Goal: Task Accomplishment & Management: Use online tool/utility

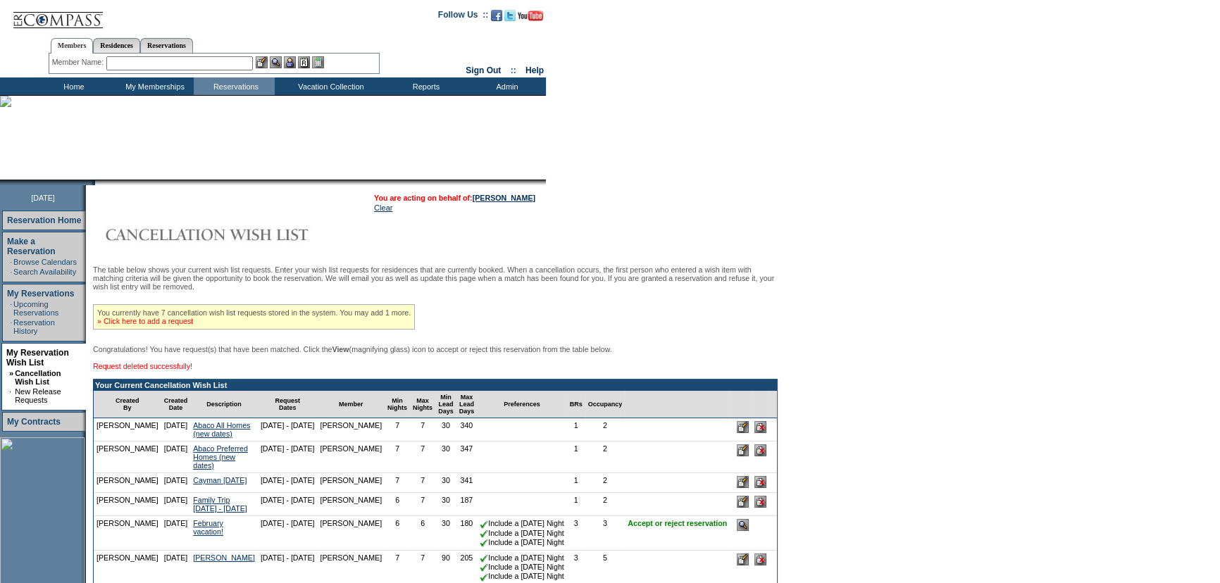
click at [193, 325] on link "» Click here to add a request" at bounding box center [145, 321] width 96 height 8
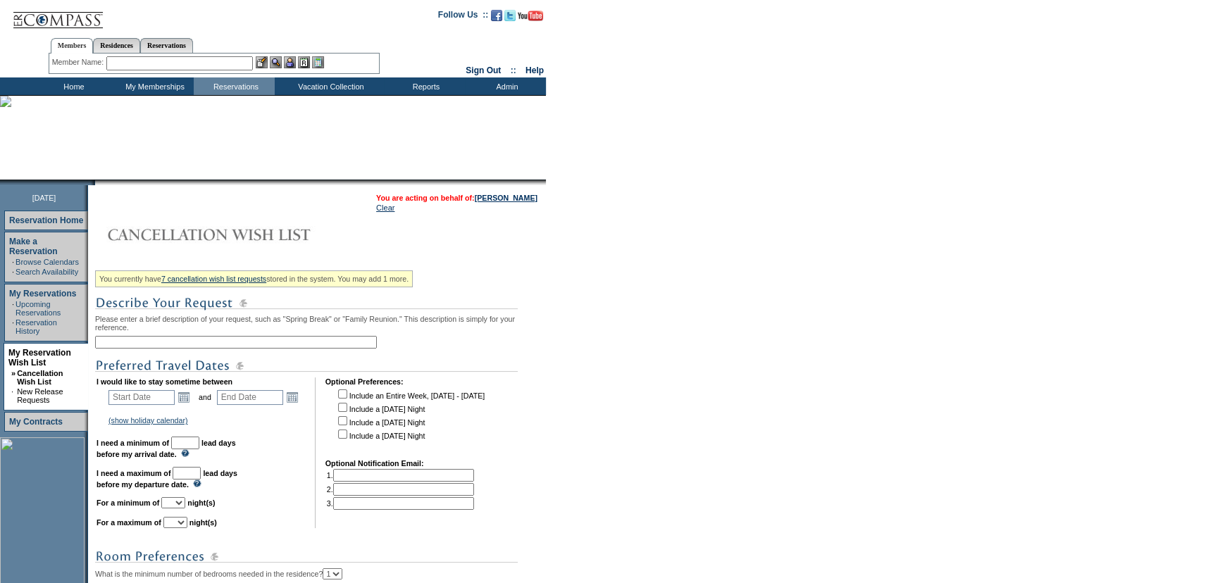
click at [81, 85] on td "Home" at bounding box center [72, 86] width 81 height 18
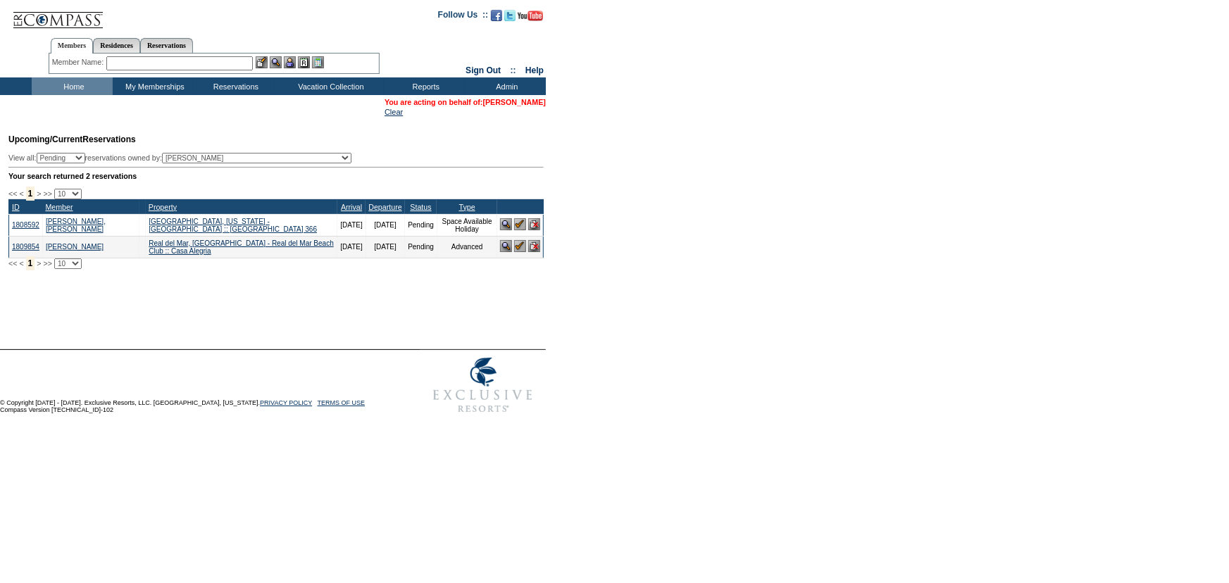
click at [506, 99] on link "[PERSON_NAME]" at bounding box center [514, 102] width 63 height 8
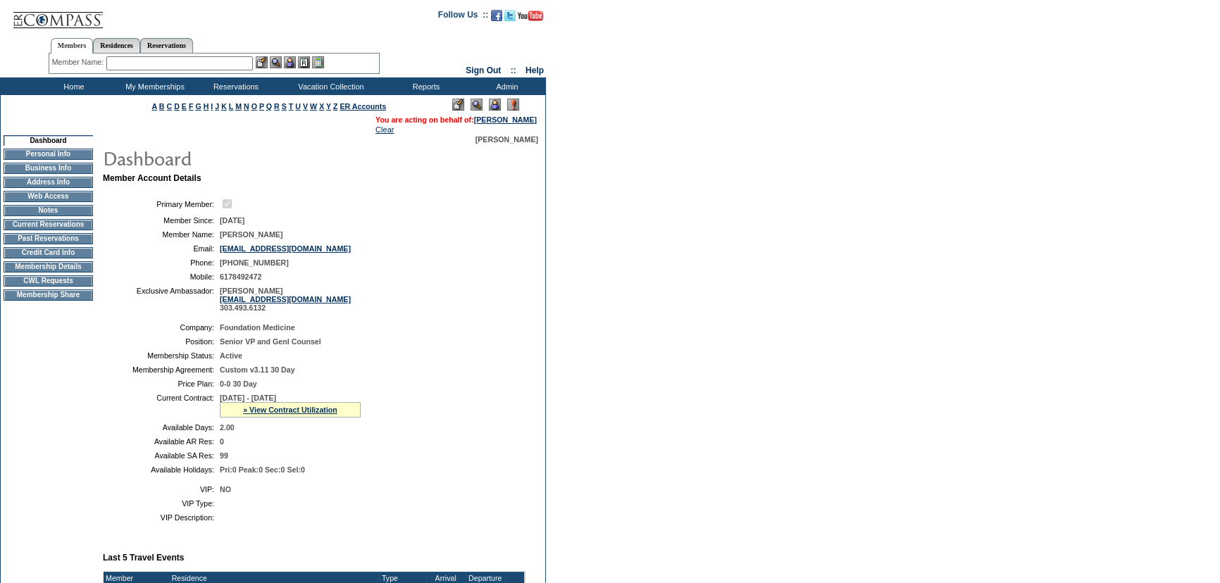
click at [69, 285] on td "CWL Requests" at bounding box center [48, 280] width 89 height 11
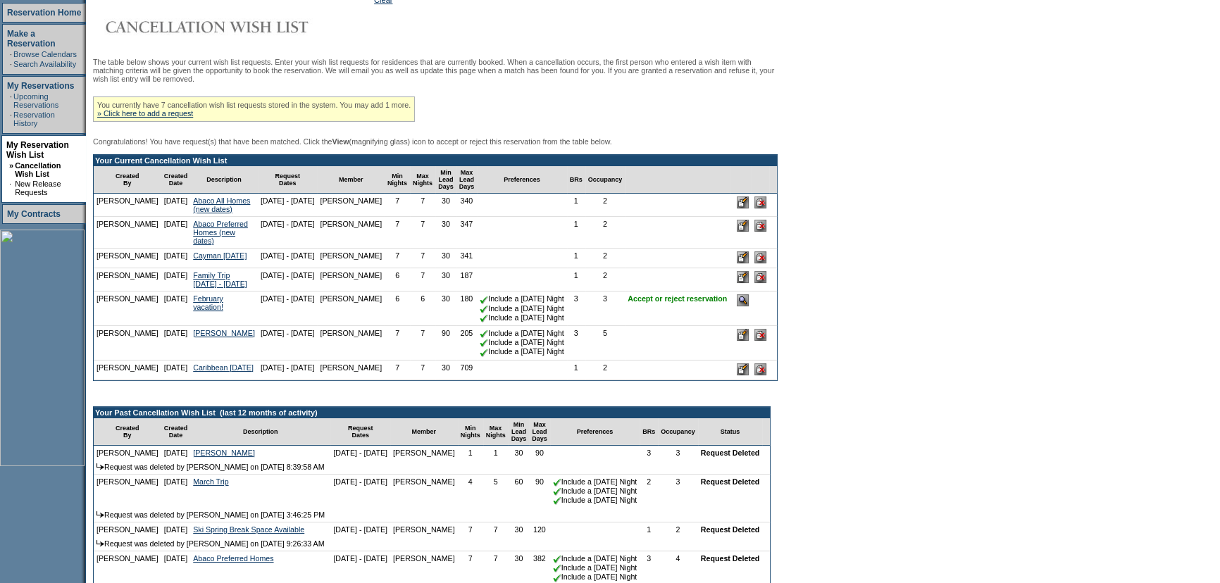
scroll to position [256, 0]
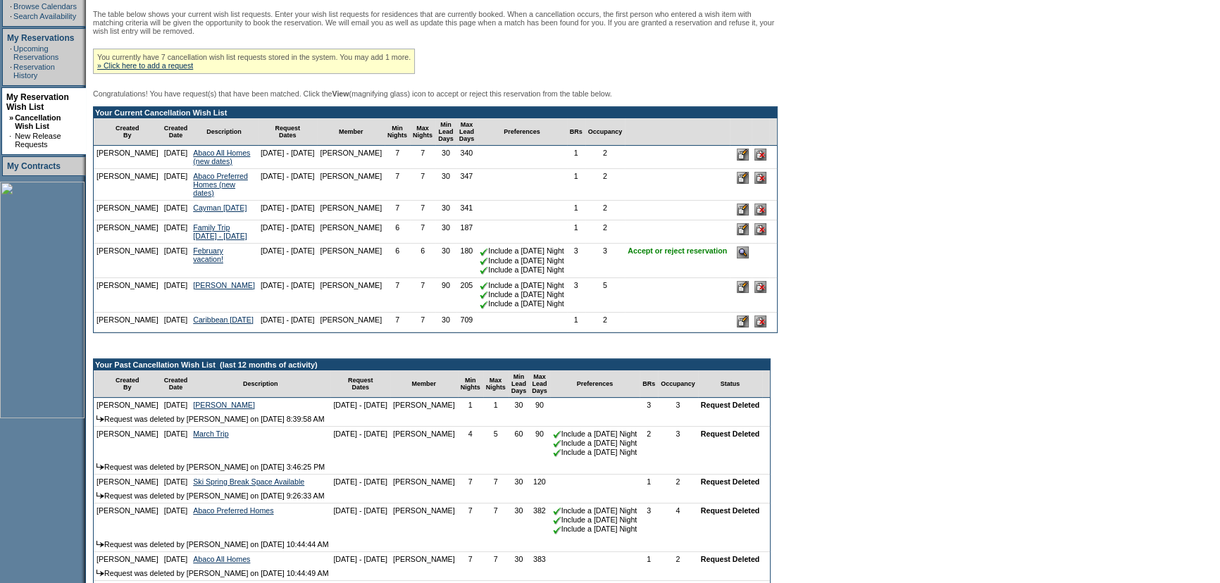
click at [749, 258] on input "image" at bounding box center [743, 252] width 12 height 12
